Goal: Navigation & Orientation: Find specific page/section

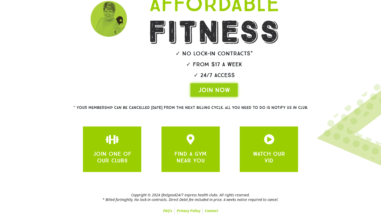
scroll to position [91, 0]
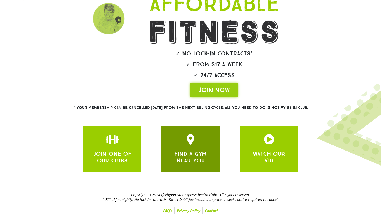
click at [194, 152] on link "FIND A GYM NEAR YOU" at bounding box center [190, 157] width 32 height 14
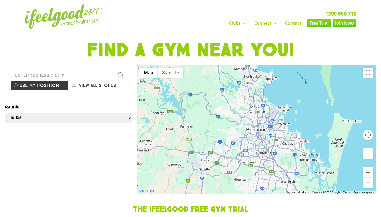
click at [118, 124] on div "Radius Any 1 km 5 km 10 km 50 km 100 km 500 km" at bounding box center [68, 114] width 126 height 20
click at [79, 127] on div at bounding box center [190, 108] width 381 height 217
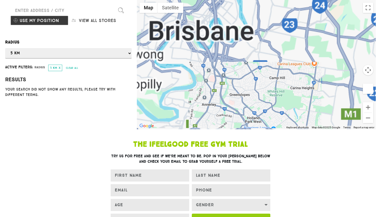
scroll to position [66, 0]
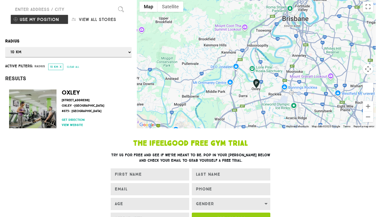
click at [89, 24] on button "View all stores" at bounding box center [97, 20] width 58 height 10
select select "selectall"
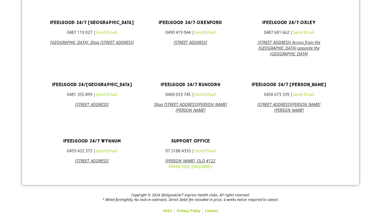
scroll to position [447, 0]
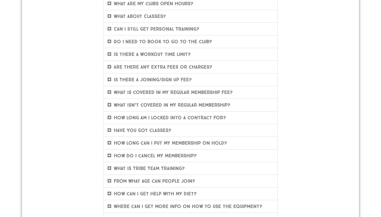
scroll to position [126, 0]
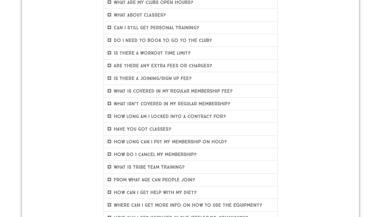
click at [110, 80] on icon at bounding box center [109, 78] width 4 height 4
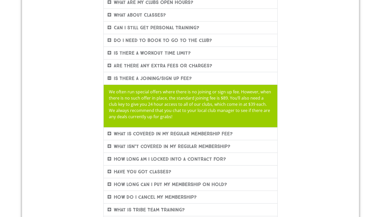
click at [110, 80] on icon at bounding box center [109, 78] width 4 height 4
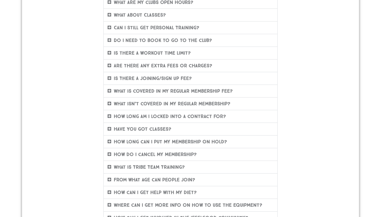
click at [110, 93] on icon at bounding box center [109, 91] width 4 height 4
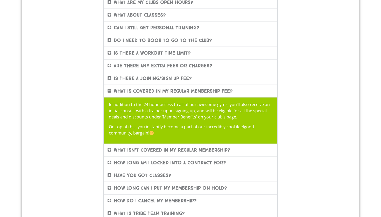
click at [110, 93] on icon at bounding box center [109, 91] width 4 height 4
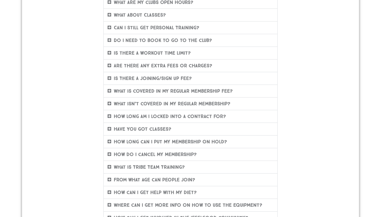
click at [111, 106] on icon at bounding box center [109, 104] width 4 height 4
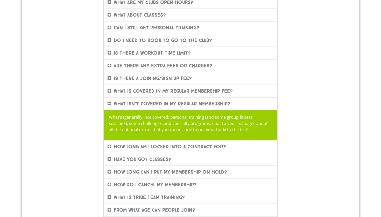
click at [110, 106] on icon at bounding box center [109, 104] width 4 height 4
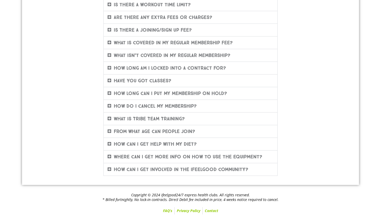
scroll to position [185, 0]
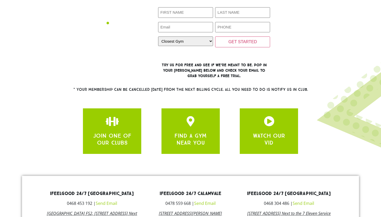
scroll to position [144, 0]
